Goal: Task Accomplishment & Management: Manage account settings

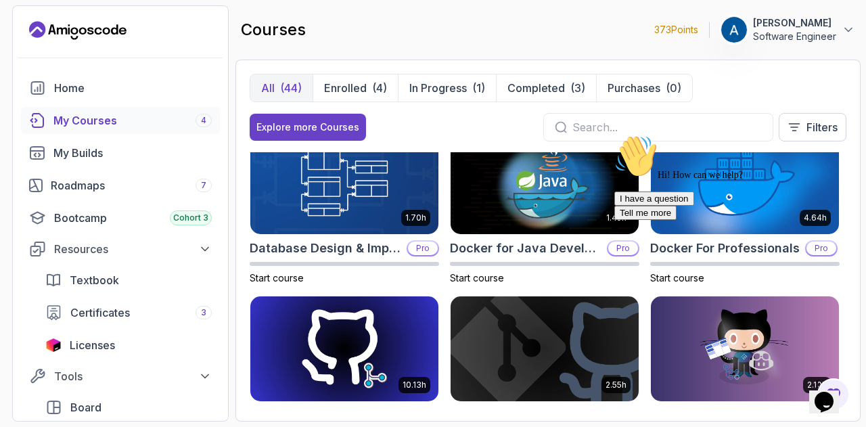
scroll to position [391, 0]
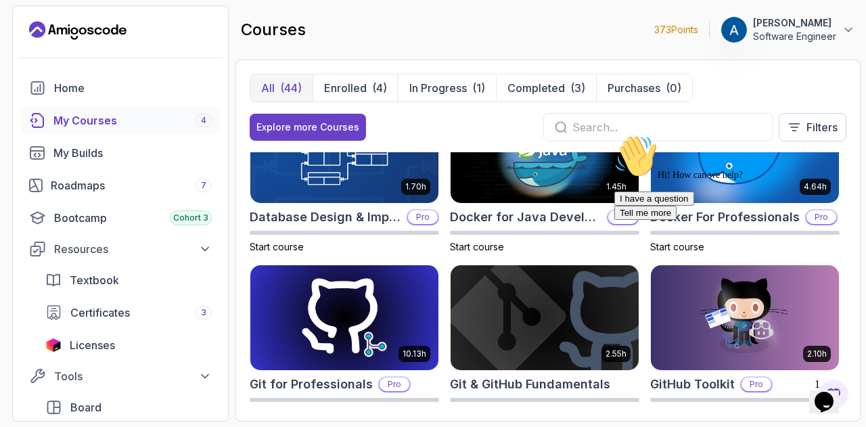
click at [830, 392] on icon "$i18n('chat', 'chat_widget')" at bounding box center [824, 402] width 19 height 20
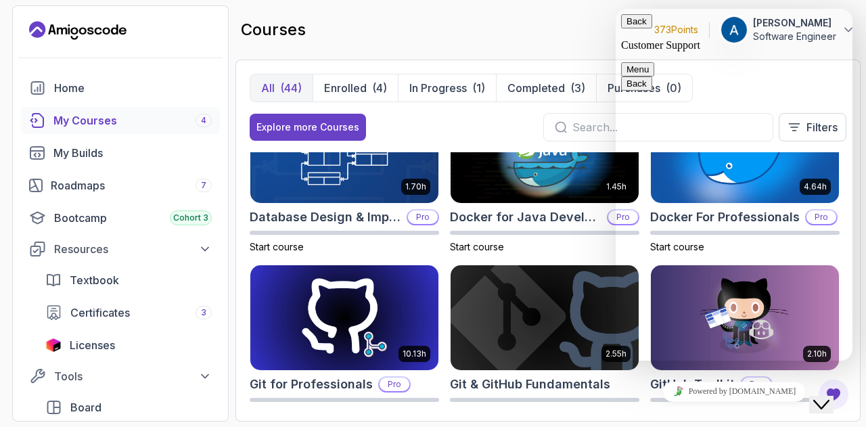
click at [631, 28] on button "Back" at bounding box center [636, 21] width 31 height 14
click at [833, 405] on button "Close Chat This icon closes the chat window." at bounding box center [822, 405] width 24 height 18
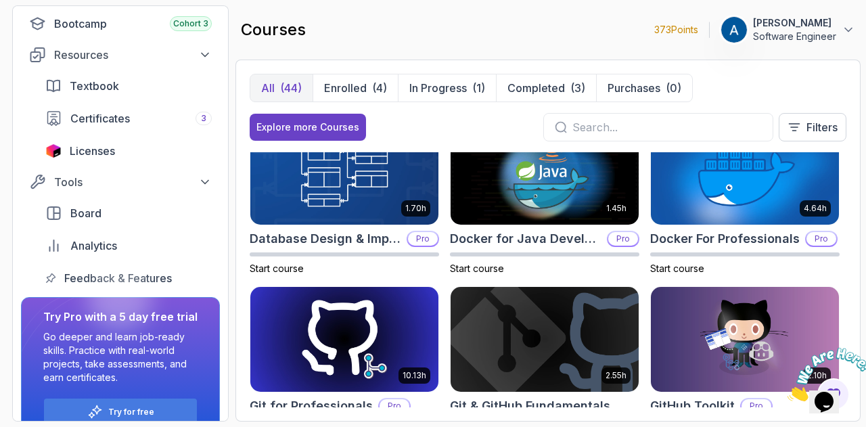
scroll to position [0, 0]
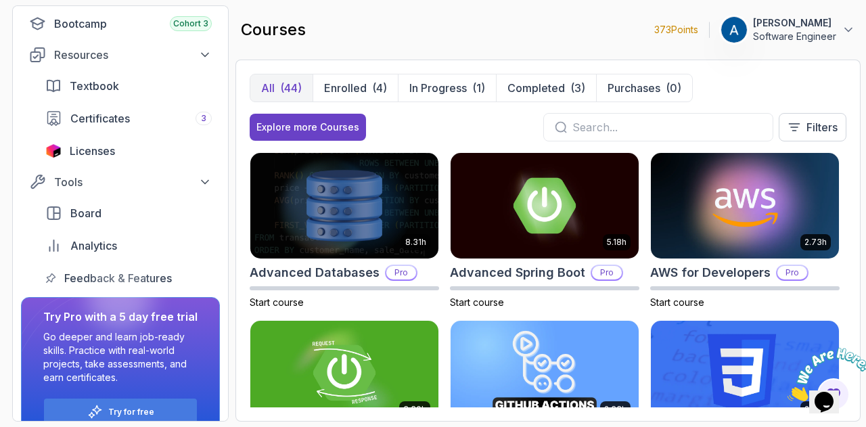
click at [788, 392] on icon "Close" at bounding box center [788, 398] width 0 height 12
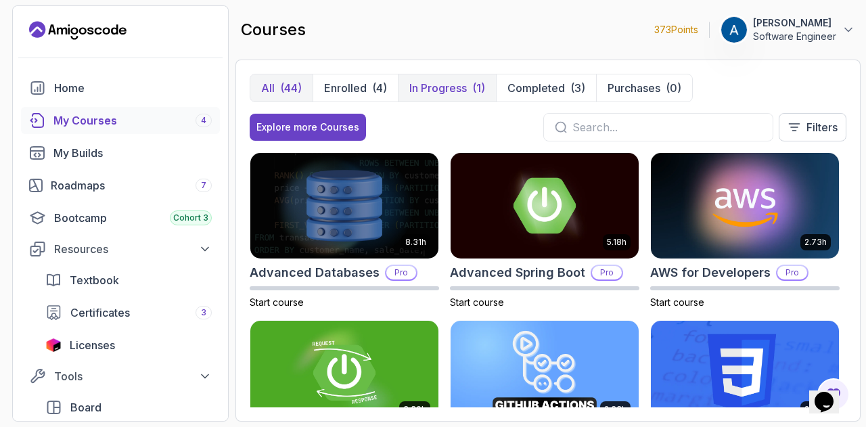
click at [464, 85] on p "In Progress" at bounding box center [439, 88] width 58 height 16
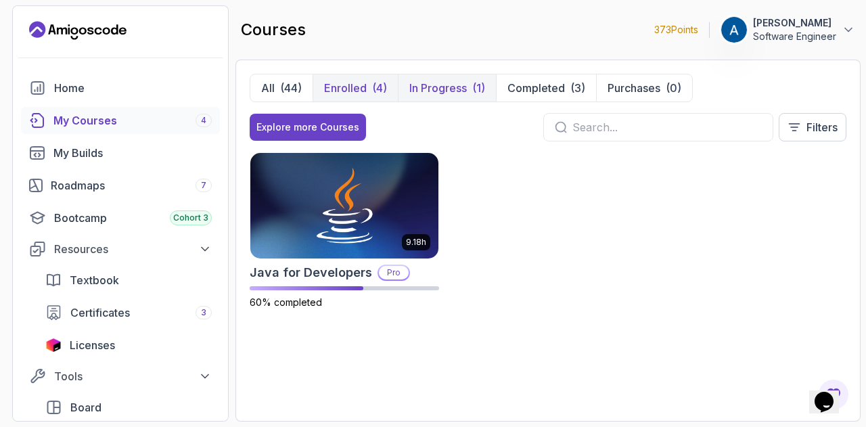
click at [361, 77] on button "Enrolled (4)" at bounding box center [355, 87] width 85 height 27
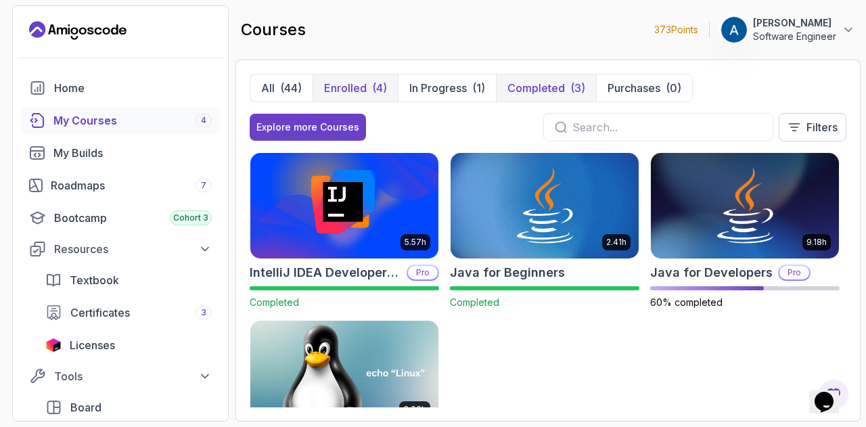
click at [559, 87] on p "Completed" at bounding box center [537, 88] width 58 height 16
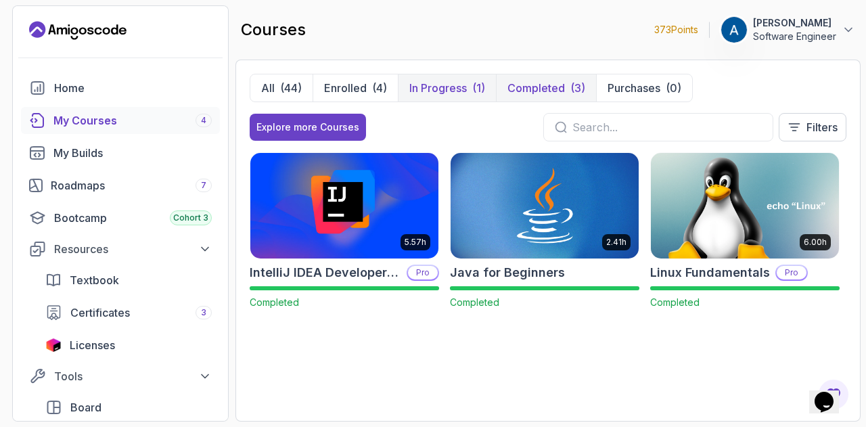
click at [468, 88] on button "In Progress (1)" at bounding box center [447, 87] width 98 height 27
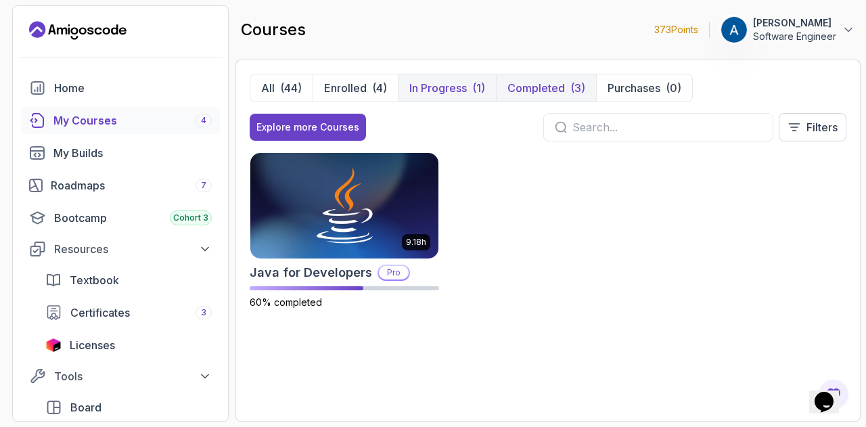
click at [550, 91] on p "Completed" at bounding box center [537, 88] width 58 height 16
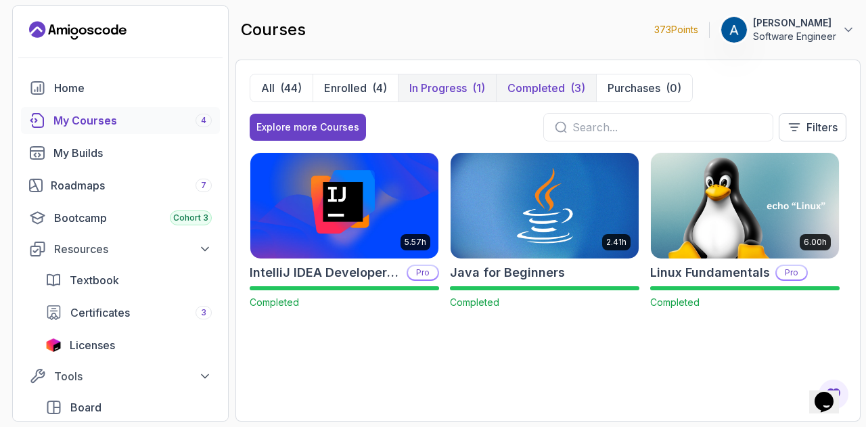
click at [466, 83] on p "In Progress" at bounding box center [439, 88] width 58 height 16
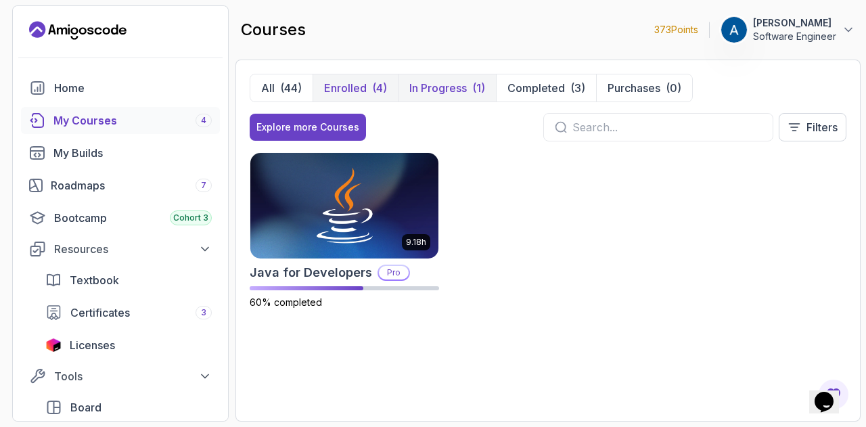
click at [330, 89] on p "Enrolled" at bounding box center [345, 88] width 43 height 16
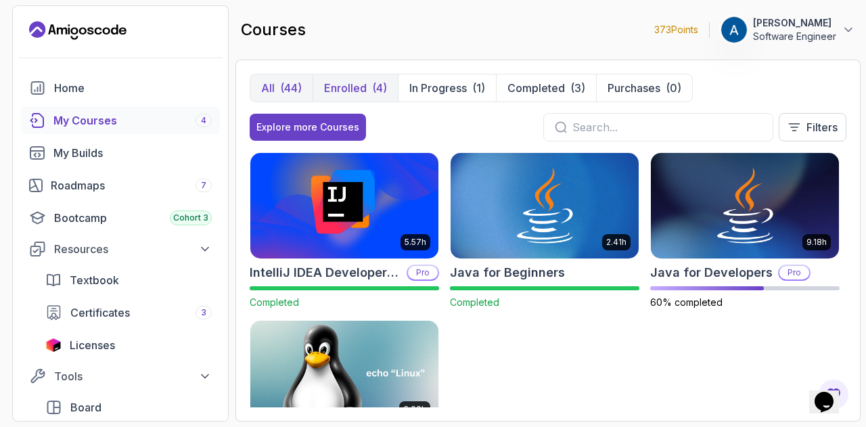
click at [288, 86] on div "(44)" at bounding box center [291, 88] width 22 height 16
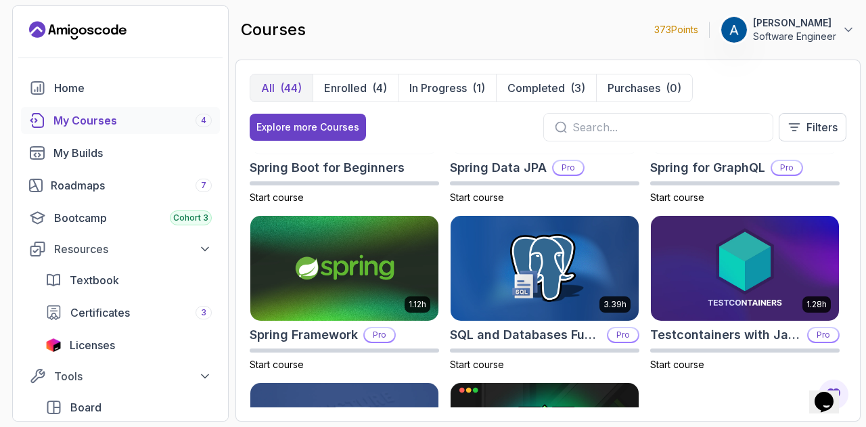
scroll to position [2115, 0]
